Goal: Transaction & Acquisition: Obtain resource

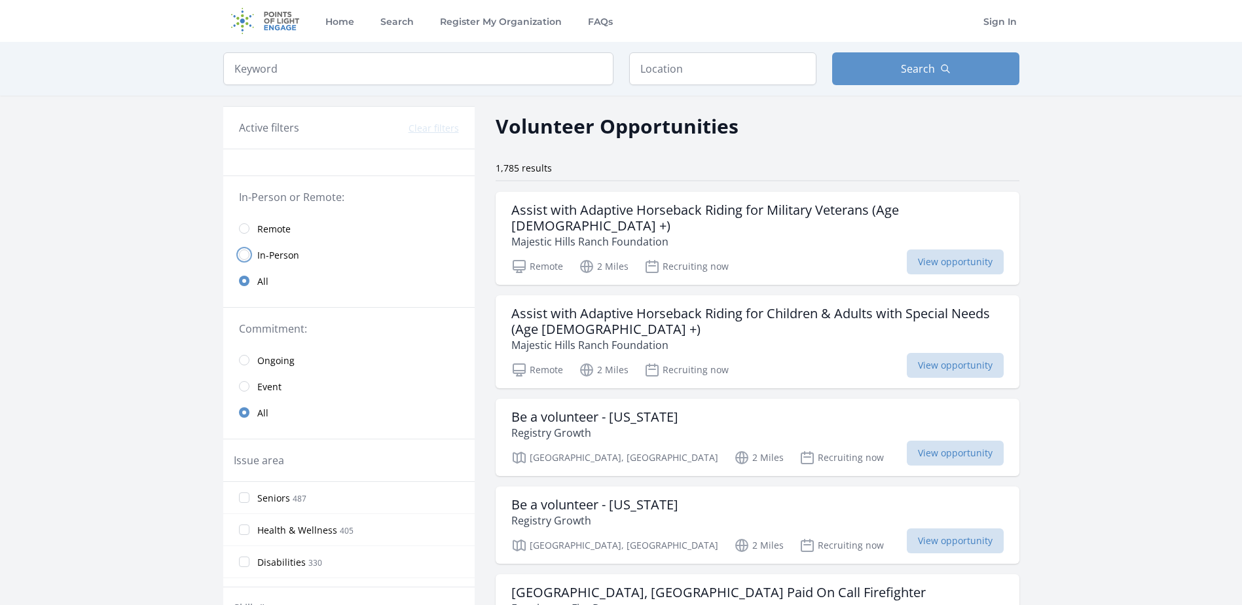
click at [245, 254] on input "radio" at bounding box center [244, 255] width 10 height 10
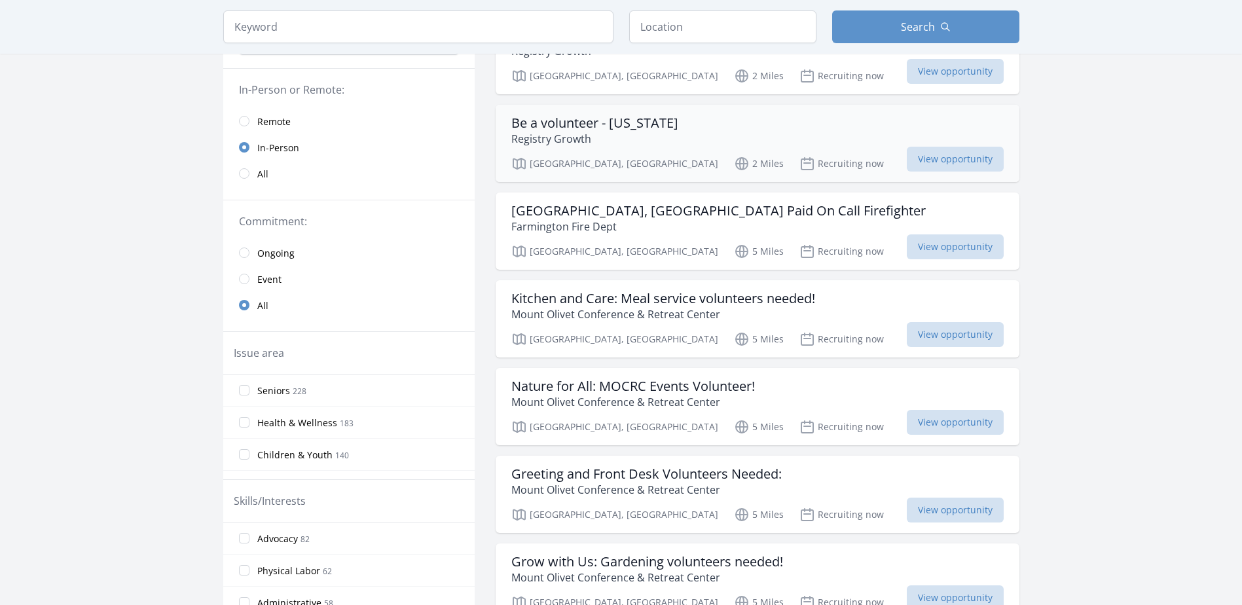
scroll to position [196, 0]
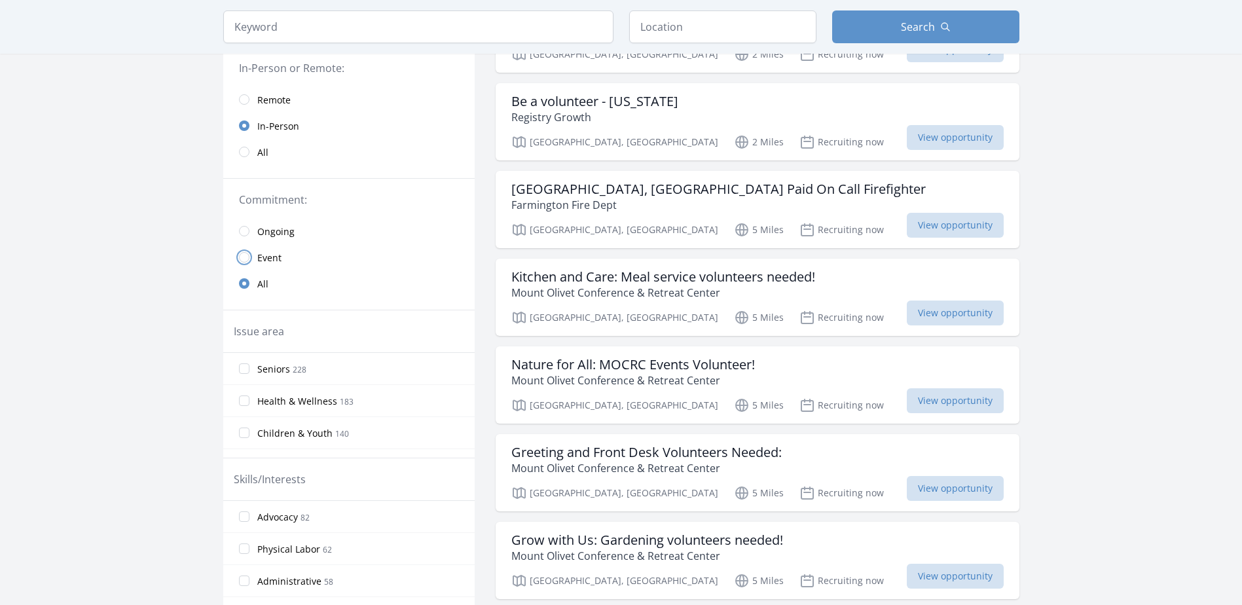
click at [245, 259] on input "radio" at bounding box center [244, 257] width 10 height 10
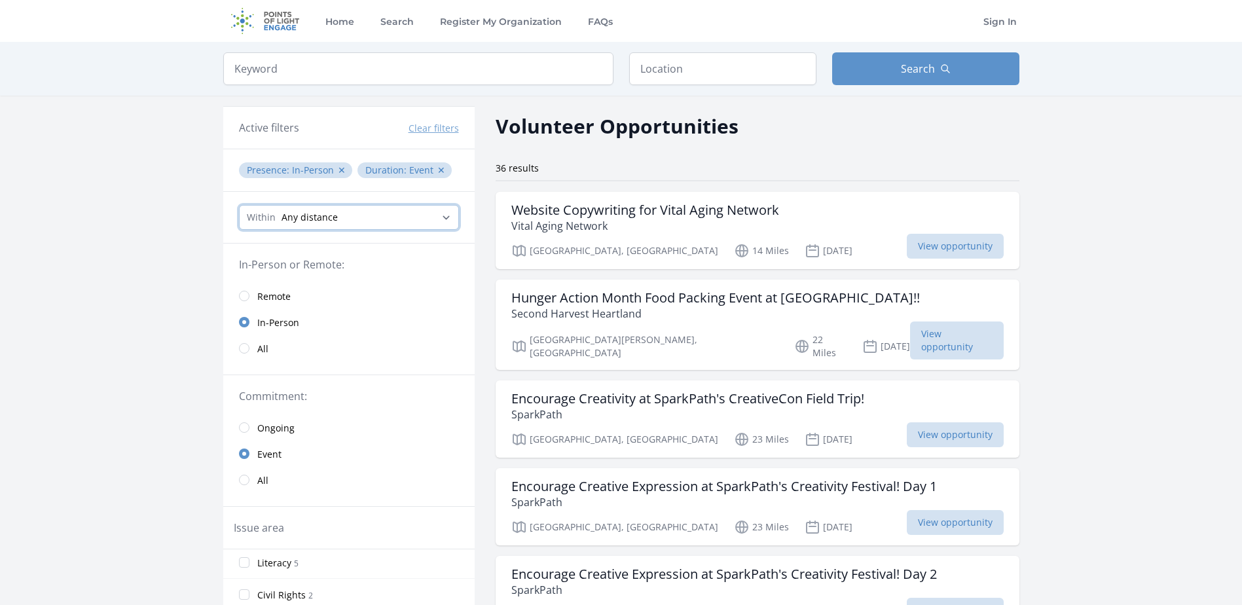
click at [458, 221] on select "Any distance , 5 Miles , 20 Miles , 50 Miles , 100 Miles" at bounding box center [349, 217] width 220 height 25
select select "32186"
click at [239, 205] on select "Any distance , 5 Miles , 20 Miles , 50 Miles , 100 Miles" at bounding box center [349, 217] width 220 height 25
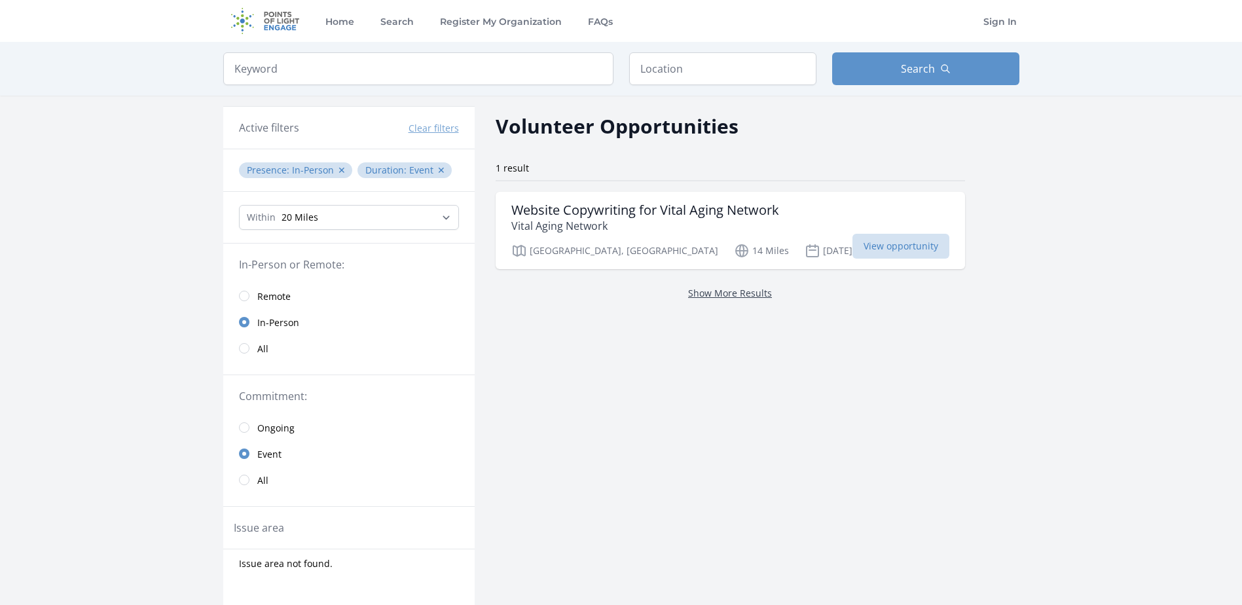
click at [688, 295] on link "Show More Results" at bounding box center [730, 293] width 84 height 12
click at [853, 249] on span "View opportunity" at bounding box center [901, 246] width 97 height 25
click at [688, 69] on input "text" at bounding box center [722, 68] width 187 height 33
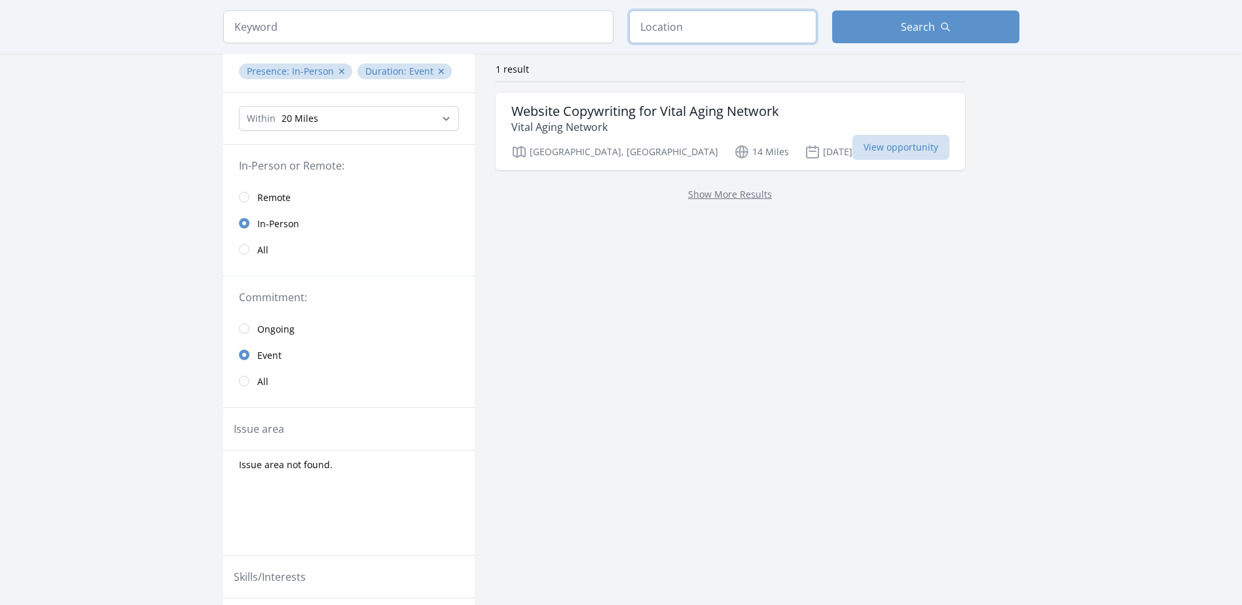
scroll to position [131, 0]
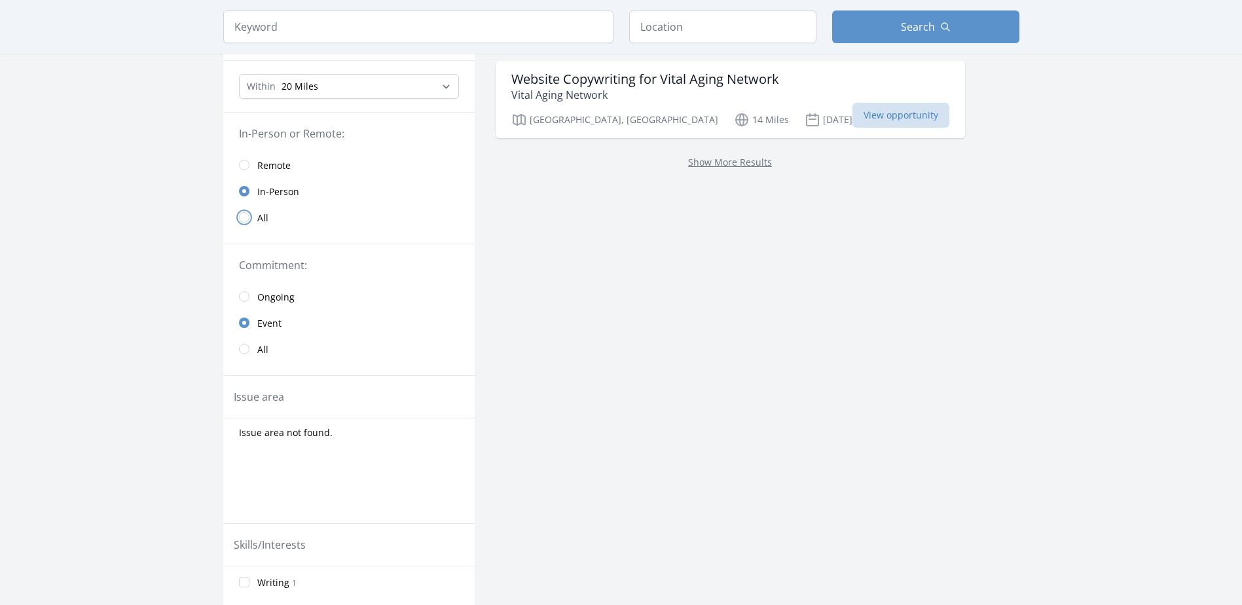
click at [245, 216] on input "radio" at bounding box center [244, 217] width 10 height 10
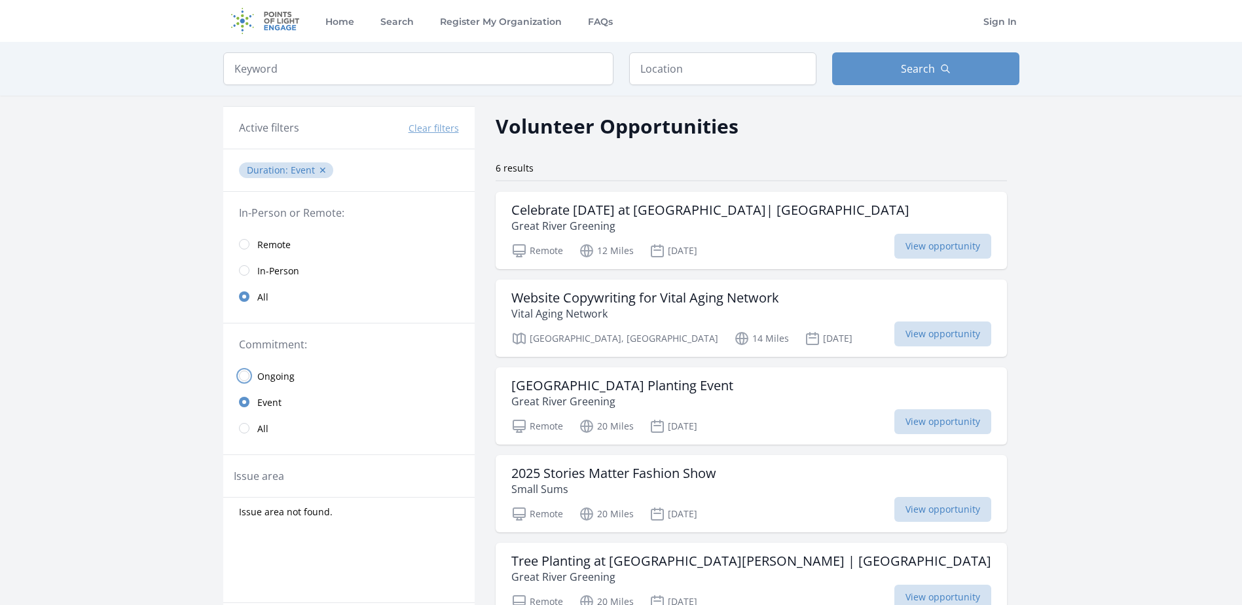
click at [246, 374] on input "radio" at bounding box center [244, 376] width 10 height 10
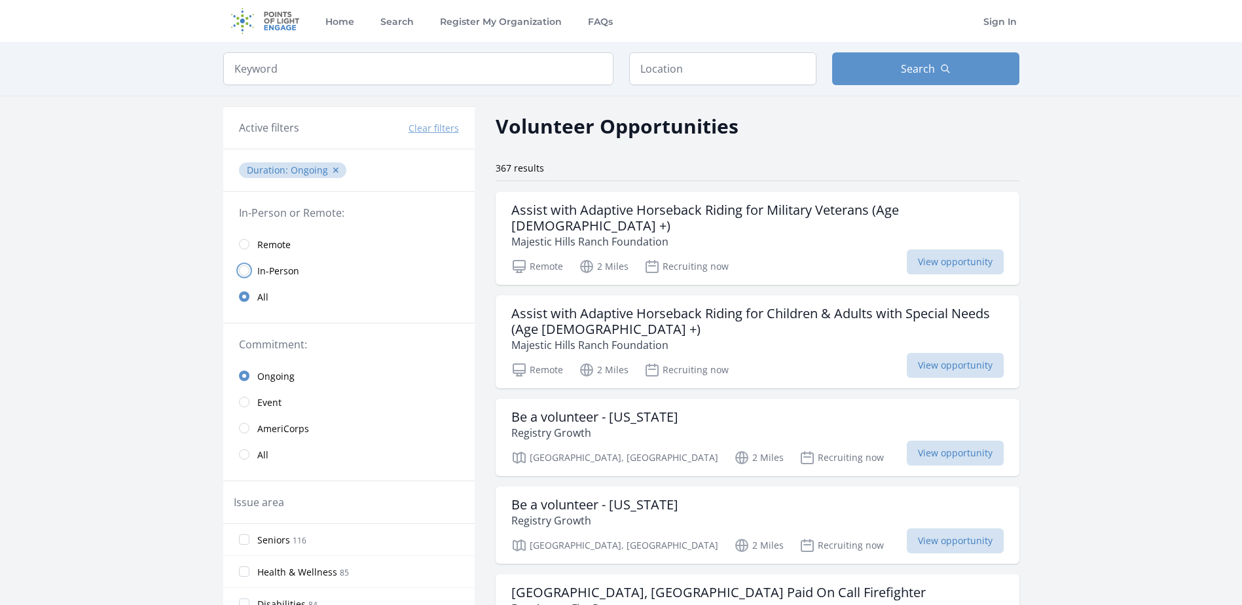
click at [247, 271] on input "radio" at bounding box center [244, 270] width 10 height 10
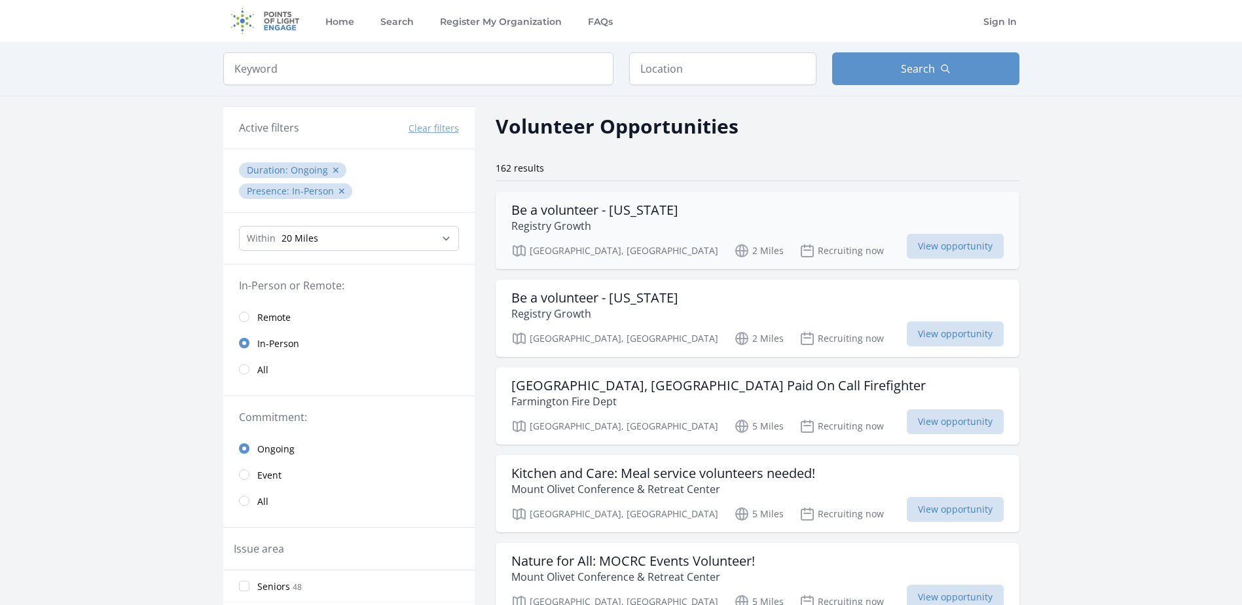
scroll to position [65, 0]
